Goal: Task Accomplishment & Management: Manage account settings

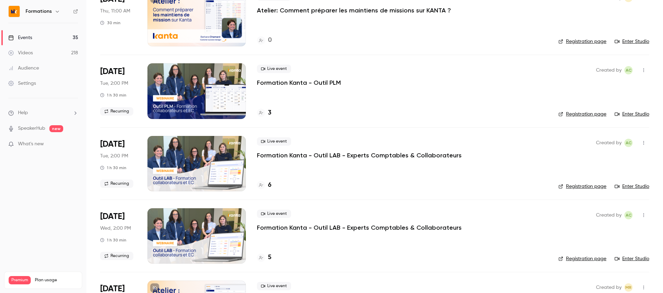
scroll to position [69, 0]
click at [261, 114] on icon at bounding box center [261, 112] width 4 height 4
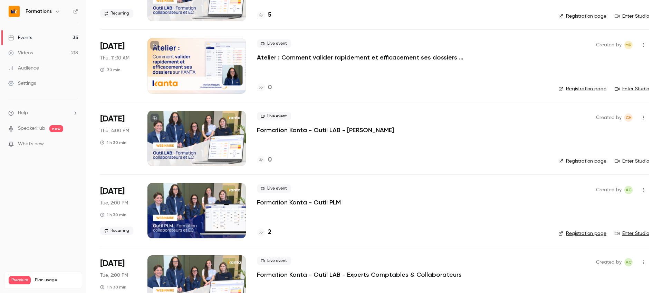
scroll to position [314, 0]
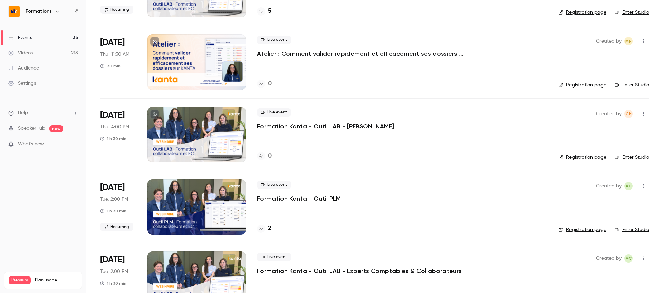
click at [262, 230] on div at bounding box center [261, 228] width 8 height 8
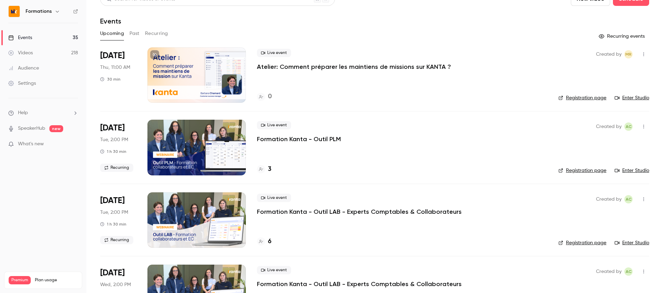
scroll to position [13, 0]
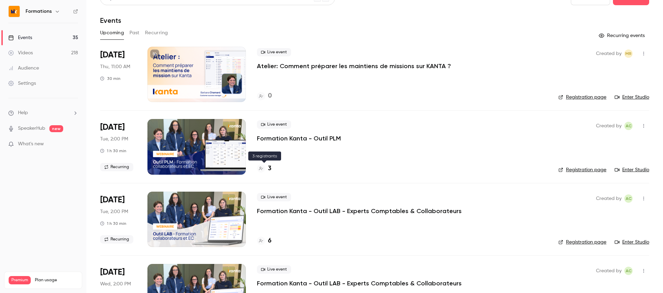
click at [266, 170] on div "3" at bounding box center [264, 168] width 15 height 9
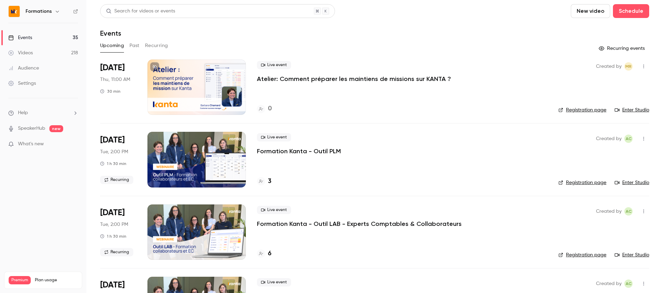
click at [594, 184] on link "Registration page" at bounding box center [582, 182] width 48 height 7
click at [581, 182] on link "Registration page" at bounding box center [582, 182] width 48 height 7
click at [265, 181] on div "5" at bounding box center [264, 180] width 15 height 9
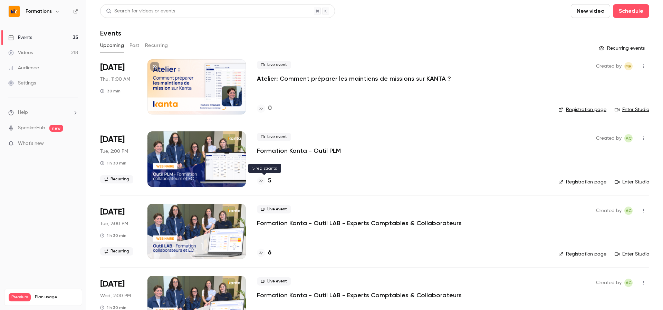
click at [270, 183] on h4 "5" at bounding box center [269, 180] width 3 height 9
